Goal: Transaction & Acquisition: Purchase product/service

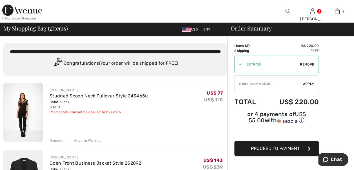
click at [309, 86] on span "Apply" at bounding box center [308, 83] width 11 height 5
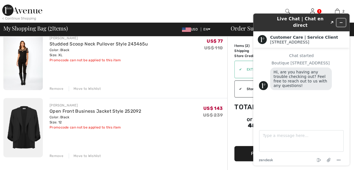
click at [342, 21] on icon "Minimize widget" at bounding box center [341, 23] width 4 height 4
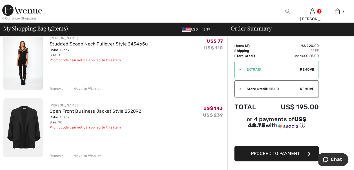
click at [283, 150] on span "Proceed to Payment" at bounding box center [275, 152] width 49 height 5
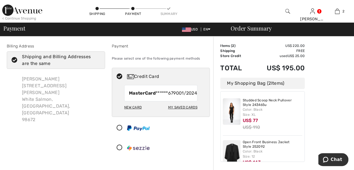
click at [17, 63] on icon at bounding box center [14, 60] width 15 height 6
click at [97, 63] on input "Shipping and Billing Addresses are the same" at bounding box center [99, 60] width 4 height 17
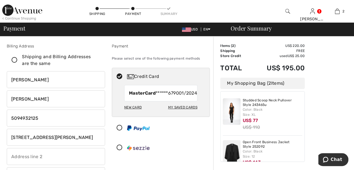
checkbox input "false"
click at [69, 141] on input "[STREET_ADDRESS][PERSON_NAME]" at bounding box center [56, 137] width 98 height 17
type input "3"
type input "PO Box 1157"
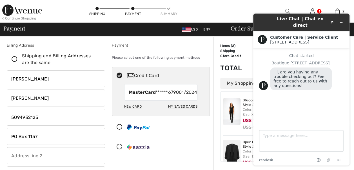
click at [179, 111] on div "My Saved Cards" at bounding box center [182, 106] width 29 height 10
radio input "true"
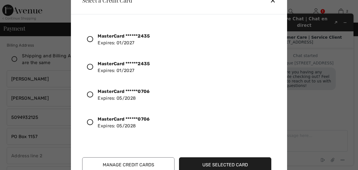
click at [93, 98] on icon at bounding box center [90, 94] width 6 height 6
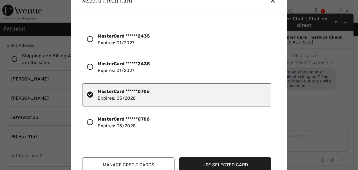
click at [227, 160] on button "Use Selected Card" at bounding box center [225, 164] width 92 height 15
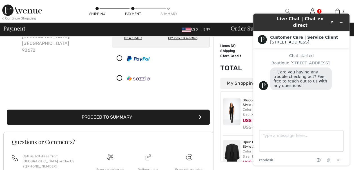
scroll to position [85, 0]
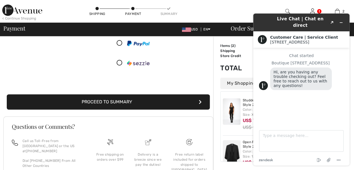
click at [121, 109] on button "Proceed to Summary" at bounding box center [108, 101] width 203 height 15
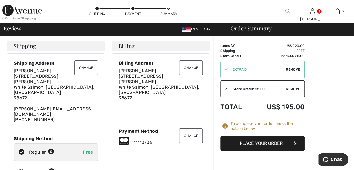
click at [185, 74] on button "Change" at bounding box center [191, 67] width 24 height 15
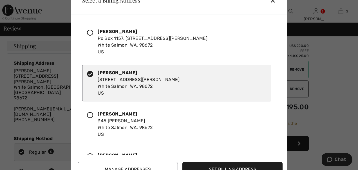
click at [93, 35] on icon at bounding box center [90, 33] width 6 height 6
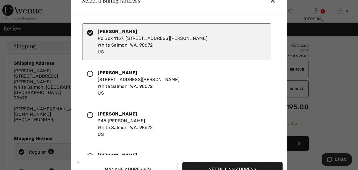
click at [226, 167] on button "Set Billing Address" at bounding box center [233, 168] width 100 height 15
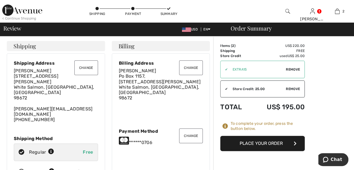
click at [188, 73] on button "Change" at bounding box center [191, 67] width 24 height 15
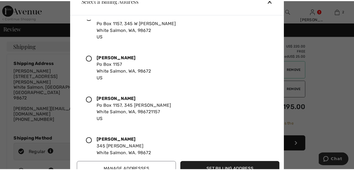
scroll to position [141, 0]
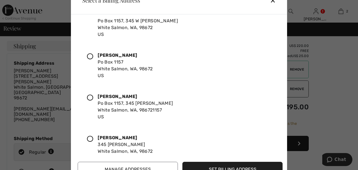
click at [93, 59] on icon at bounding box center [90, 56] width 6 height 6
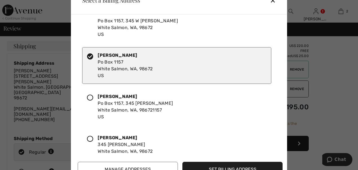
click at [229, 167] on button "Set Billing Address" at bounding box center [233, 168] width 100 height 15
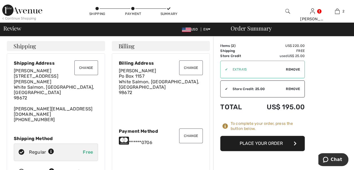
click at [262, 150] on button "Place Your Order" at bounding box center [262, 143] width 85 height 15
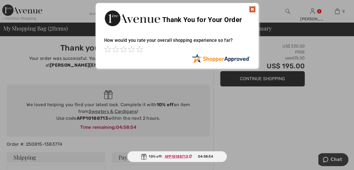
click at [253, 8] on img at bounding box center [252, 9] width 7 height 7
